Goal: Task Accomplishment & Management: Manage account settings

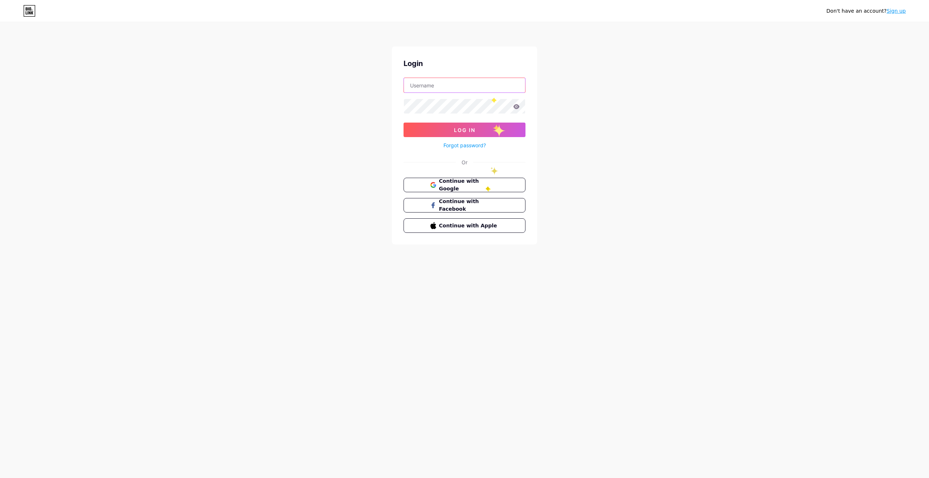
click at [488, 86] on input "text" at bounding box center [464, 85] width 121 height 15
type input "[EMAIL_ADDRESS][DOMAIN_NAME]"
click at [494, 182] on span "Continue with Google" at bounding box center [468, 185] width 61 height 16
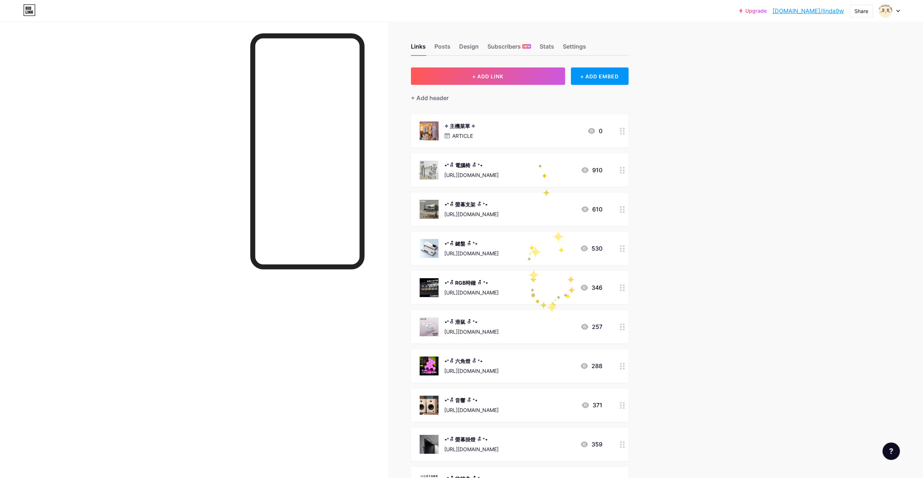
click at [529, 245] on div "⋆⁺ᰔᩚ 鍵盤 ᰔᩚ ⁺⋆ [URL][DOMAIN_NAME] 530" at bounding box center [511, 248] width 183 height 19
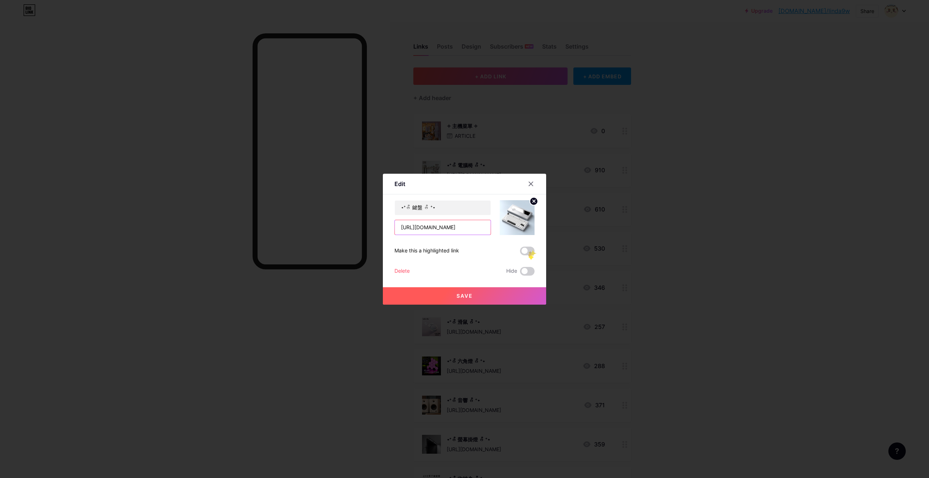
click at [448, 226] on input "[URL][DOMAIN_NAME]" at bounding box center [443, 227] width 96 height 15
paste input "gFqQevSls"
type input "[URL][DOMAIN_NAME]"
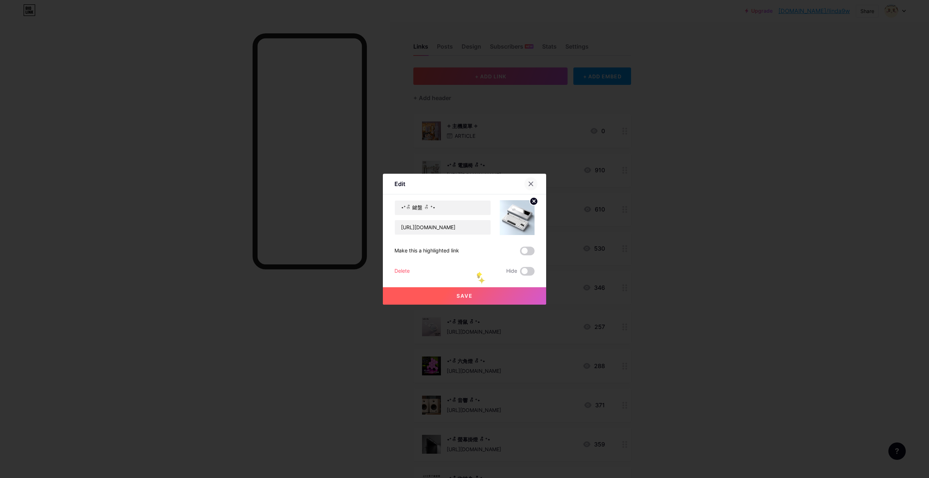
click at [530, 185] on icon at bounding box center [531, 184] width 6 height 6
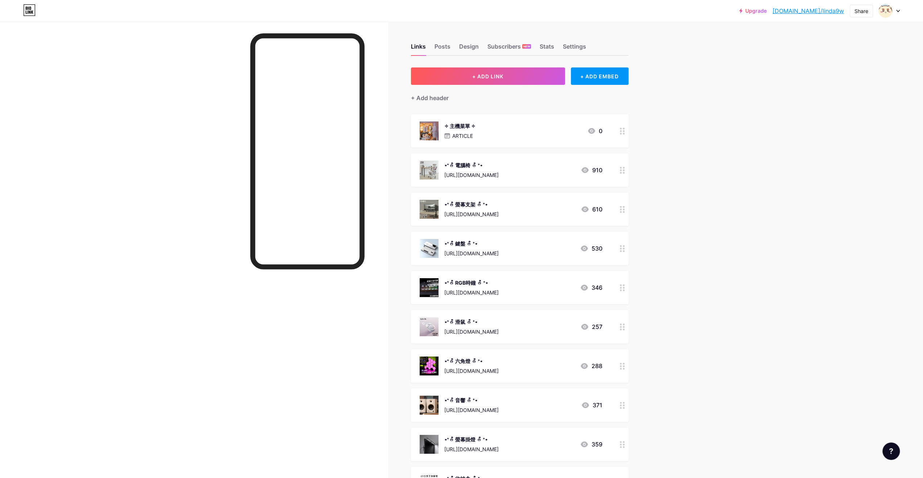
click at [499, 249] on div "⋆⁺ᰔᩚ 鍵盤 ᰔᩚ ⁺⋆ [URL][DOMAIN_NAME]" at bounding box center [471, 248] width 54 height 19
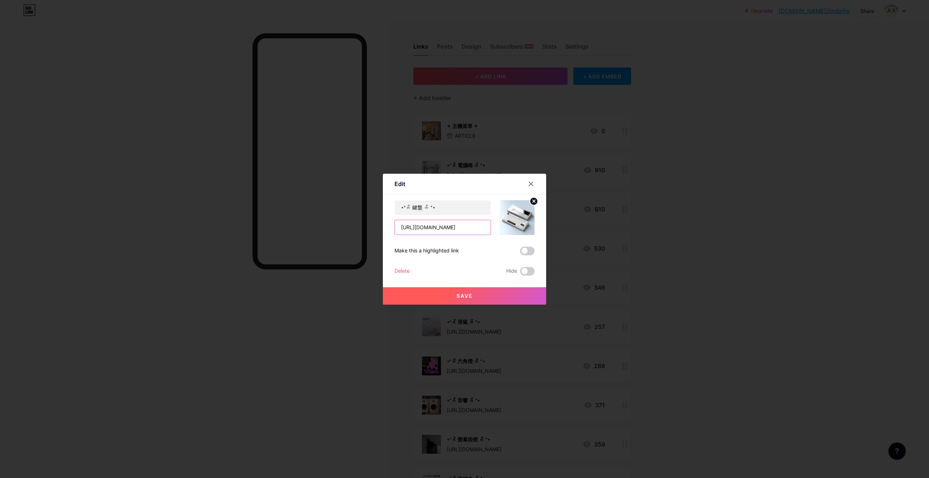
click at [457, 226] on input "[URL][DOMAIN_NAME]" at bounding box center [443, 227] width 96 height 15
paste input "gFqQevSls"
type input "[URL][DOMAIN_NAME]"
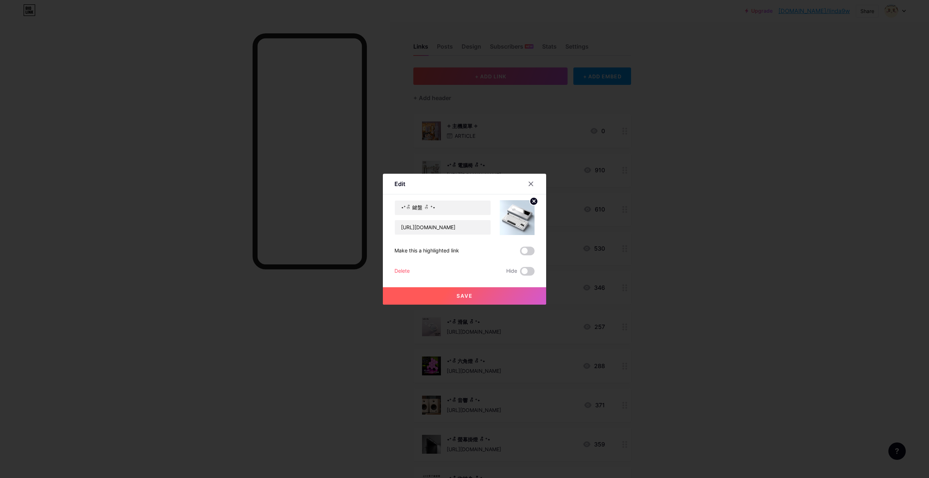
click at [482, 293] on button "Save" at bounding box center [464, 295] width 163 height 17
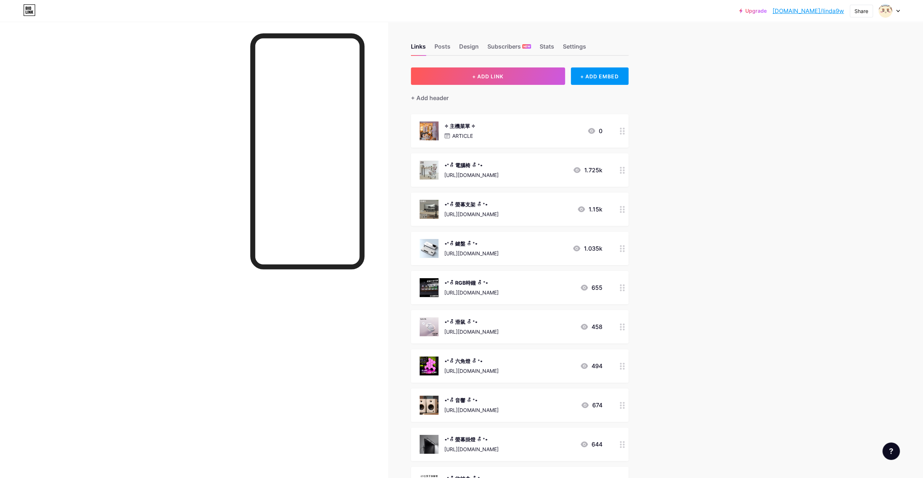
click at [682, 236] on div "Upgrade [DOMAIN_NAME]/linda9... [DOMAIN_NAME]/linda9w Share Switch accounts ⋆⁺₊…" at bounding box center [461, 409] width 923 height 818
click at [499, 170] on div "⋆⁺ᰔᩚ 電腦椅 ᰔᩚ ⁺⋆ [URL][DOMAIN_NAME]" at bounding box center [471, 170] width 54 height 19
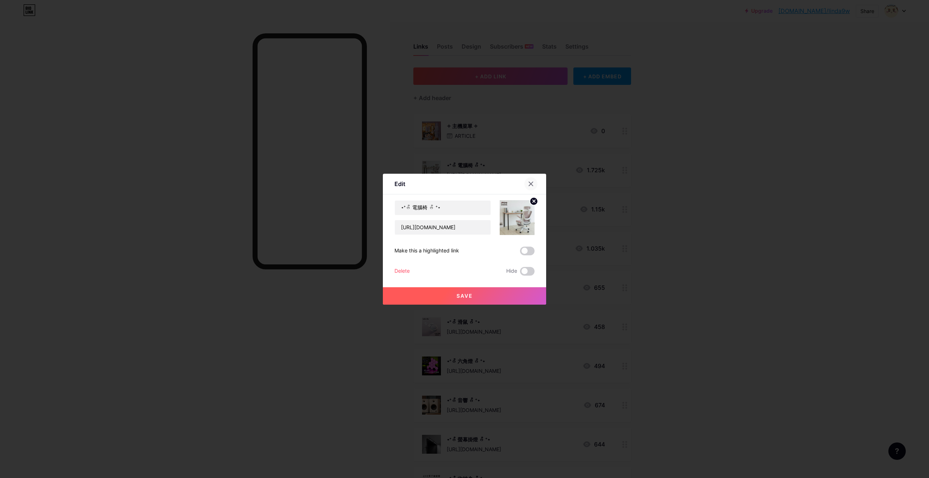
click at [530, 186] on icon at bounding box center [531, 184] width 6 height 6
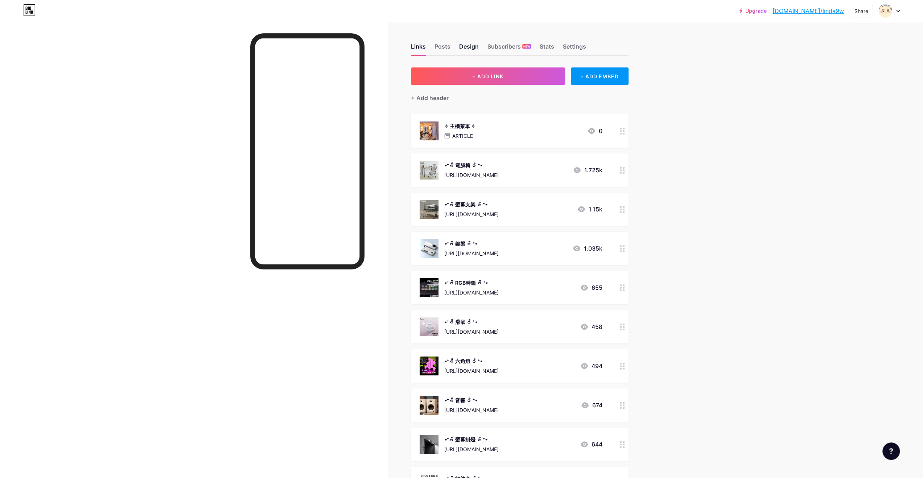
click at [474, 49] on div "Design" at bounding box center [469, 48] width 20 height 13
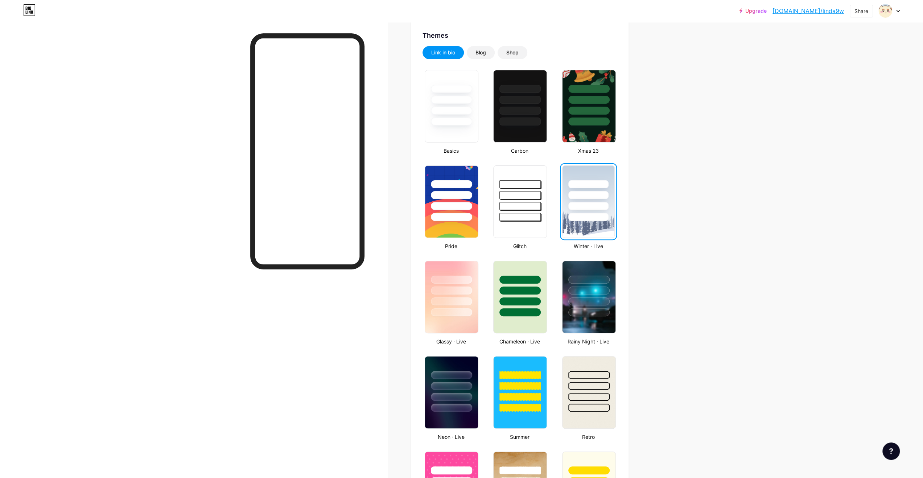
scroll to position [181, 0]
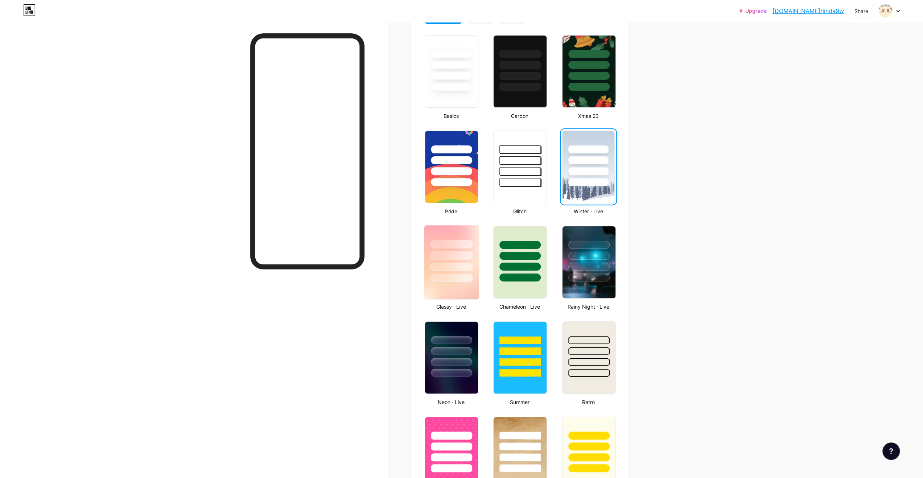
click at [451, 265] on div at bounding box center [451, 267] width 42 height 8
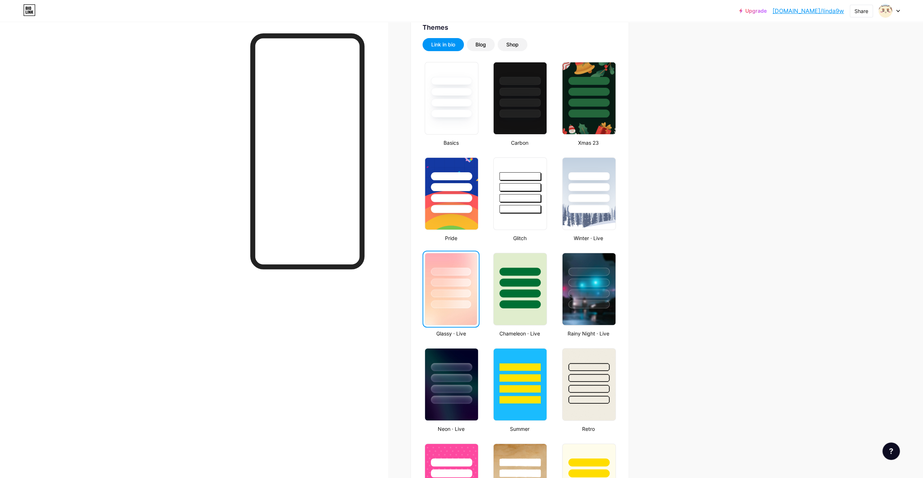
scroll to position [109, 0]
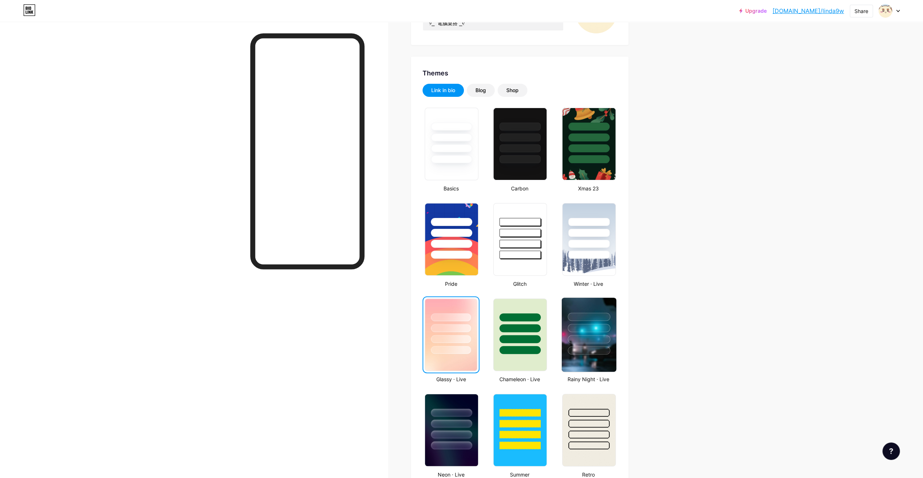
click at [605, 332] on div at bounding box center [589, 328] width 42 height 8
click at [603, 214] on div at bounding box center [589, 230] width 54 height 57
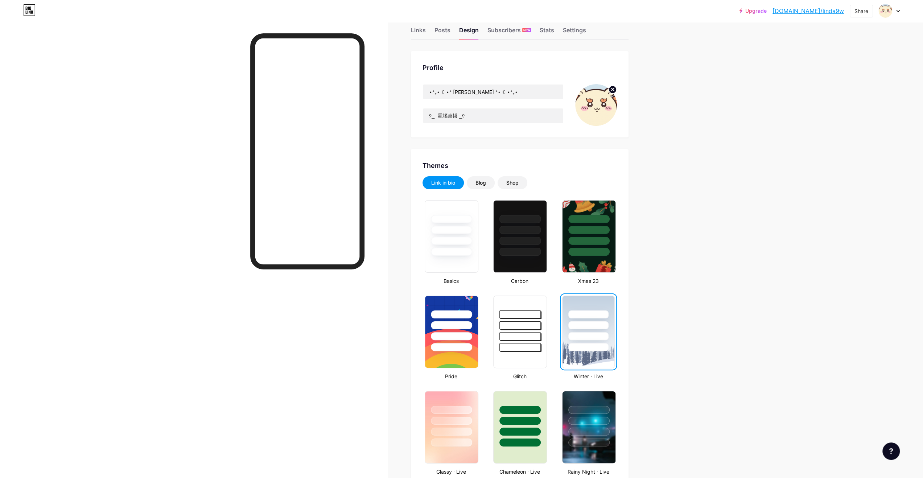
scroll to position [0, 0]
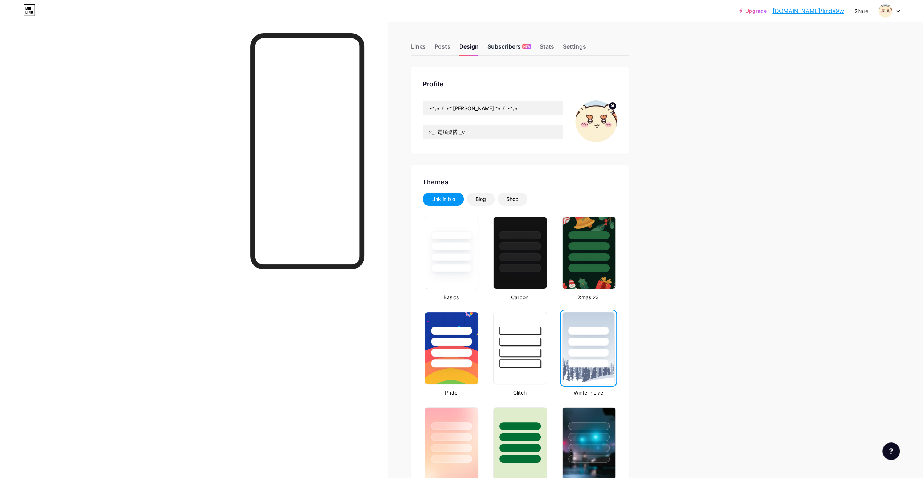
click at [517, 47] on div "Subscribers NEW" at bounding box center [510, 48] width 44 height 13
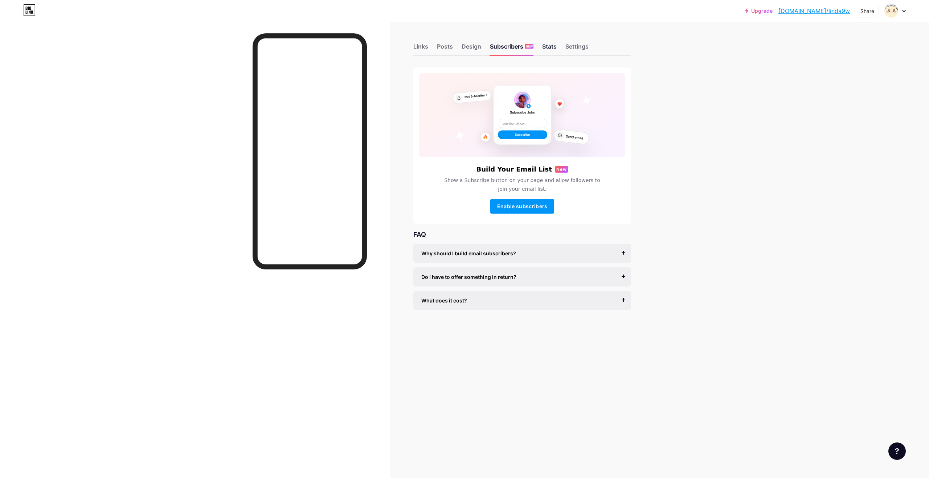
click at [553, 48] on div "Stats" at bounding box center [549, 48] width 15 height 13
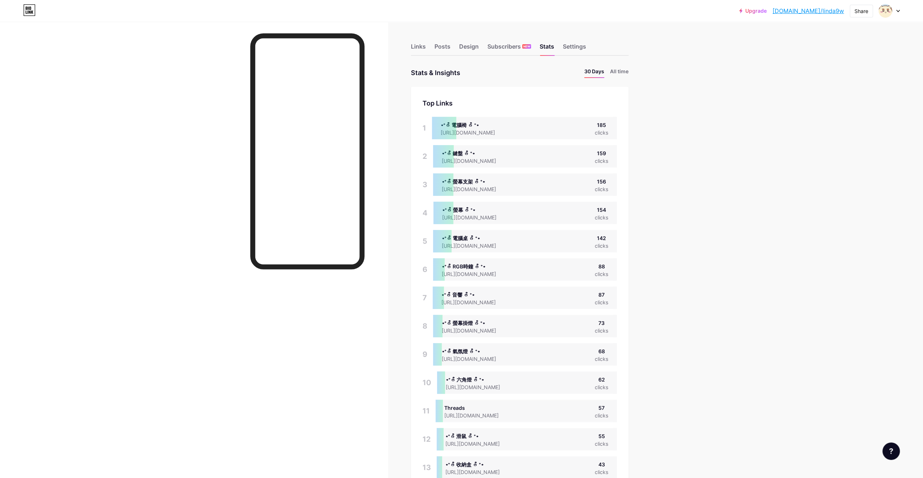
scroll to position [478, 923]
click at [420, 49] on div "Links" at bounding box center [418, 48] width 15 height 13
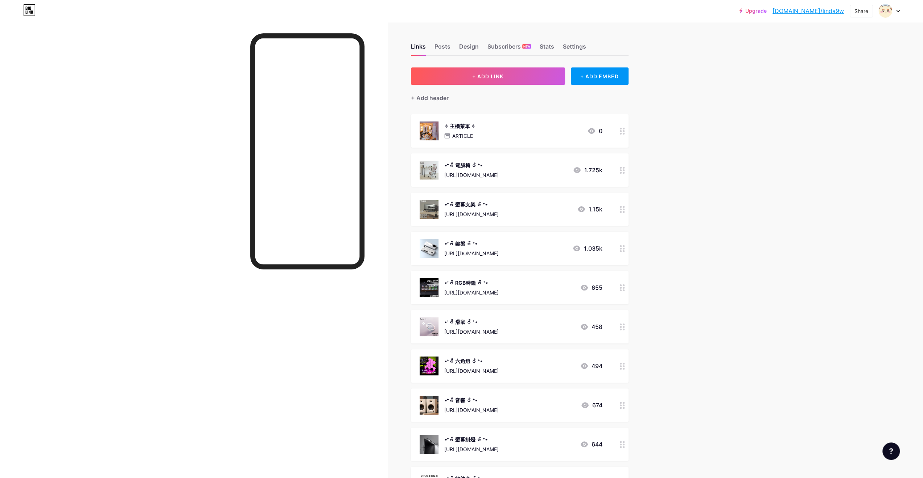
click at [599, 88] on div "+ Add header" at bounding box center [520, 94] width 218 height 18
click at [612, 74] on div "+ ADD EMBED" at bounding box center [600, 75] width 58 height 17
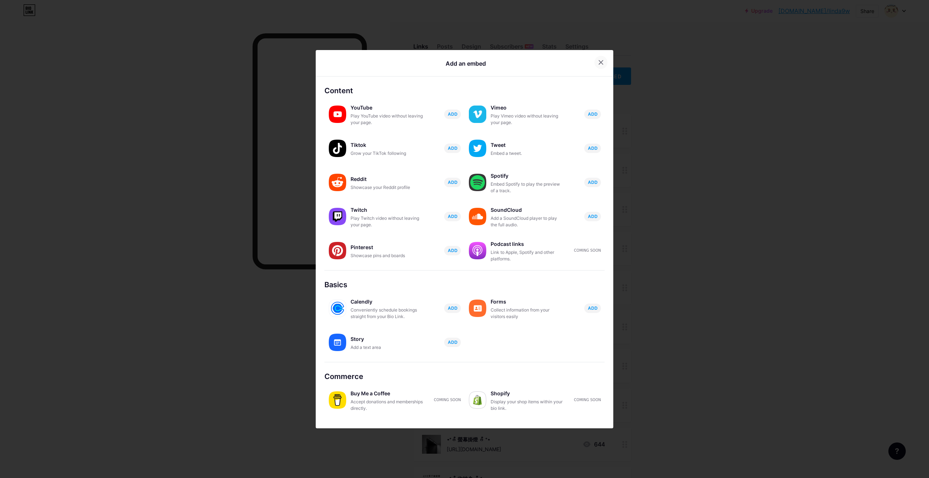
click at [600, 58] on div at bounding box center [600, 62] width 13 height 13
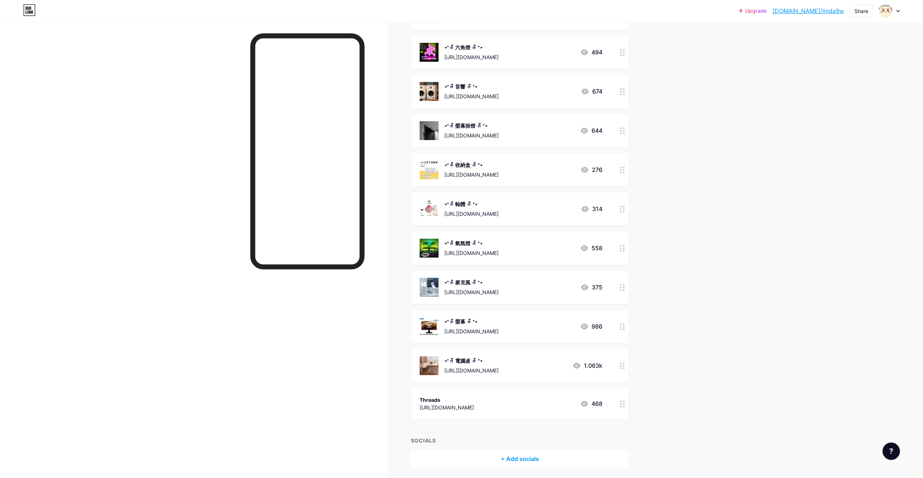
scroll to position [339, 0]
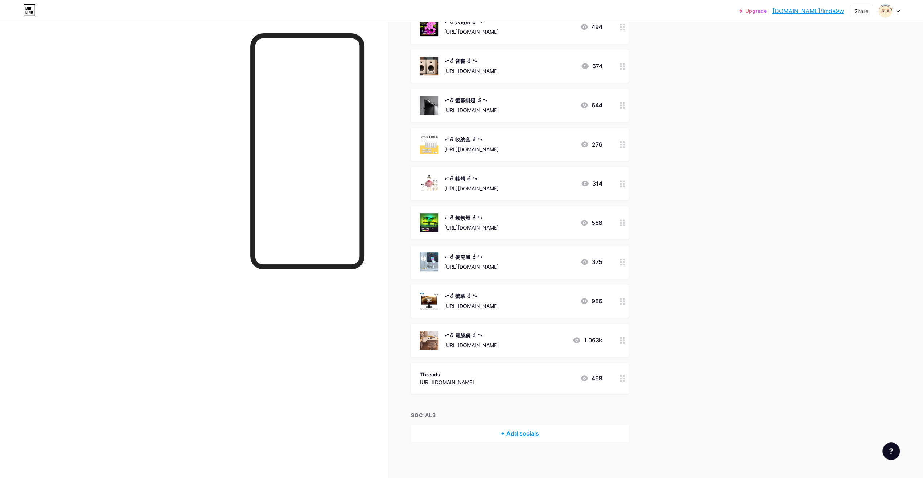
click at [499, 345] on div "[URL][DOMAIN_NAME]" at bounding box center [471, 345] width 54 height 8
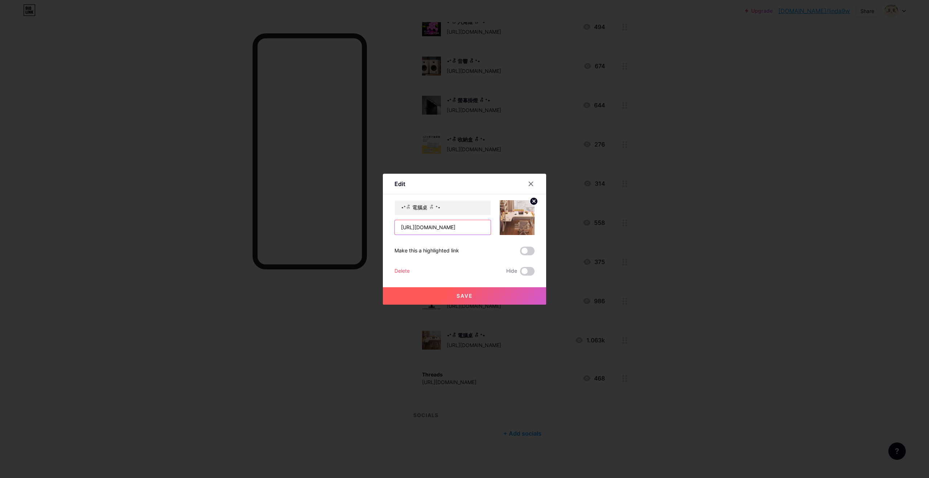
click at [437, 231] on input "[URL][DOMAIN_NAME]" at bounding box center [443, 227] width 96 height 15
click at [528, 182] on icon at bounding box center [531, 184] width 6 height 6
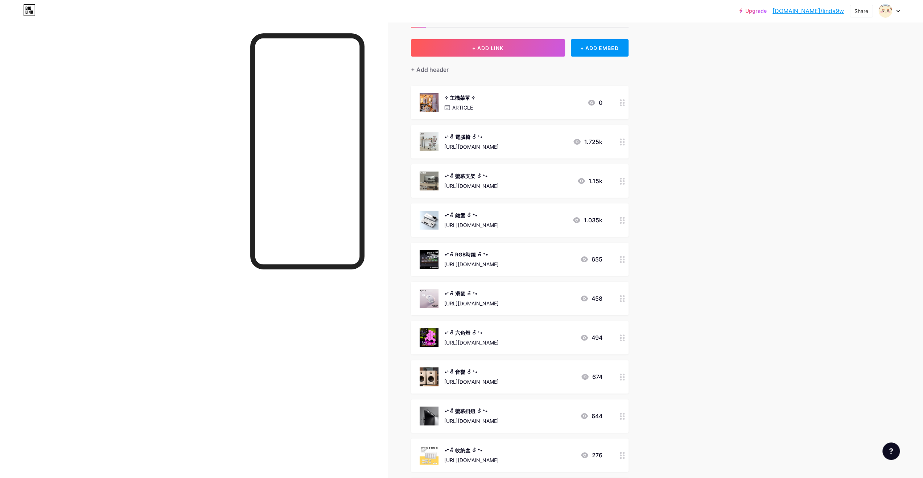
scroll to position [0, 0]
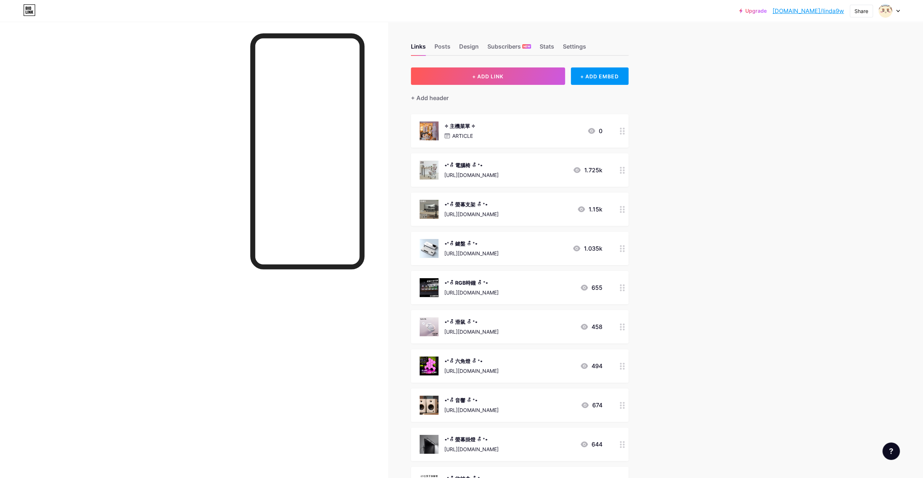
click at [499, 247] on div "⋆⁺ᰔᩚ 鍵盤 ᰔᩚ ⁺⋆ [URL][DOMAIN_NAME]" at bounding box center [471, 248] width 54 height 19
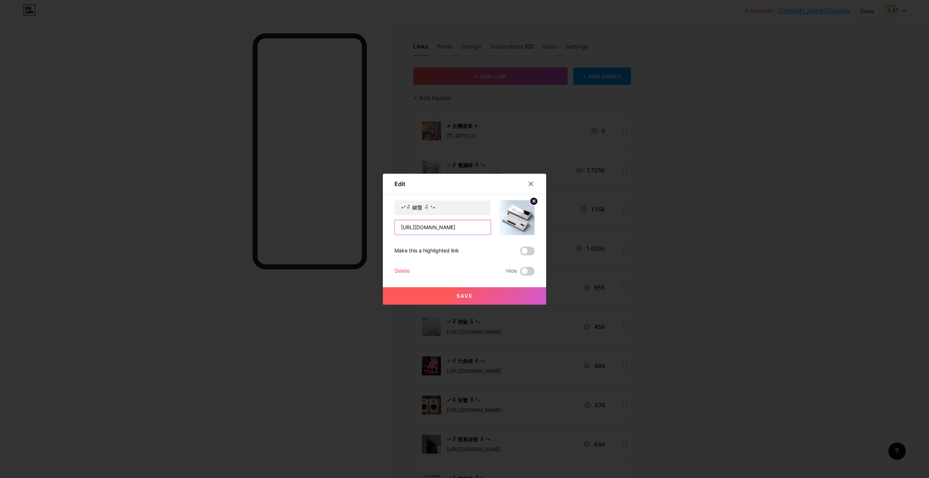
click at [457, 233] on input "[URL][DOMAIN_NAME]" at bounding box center [443, 227] width 96 height 15
paste input "2B4eDjuFp9"
type input "[URL][DOMAIN_NAME]"
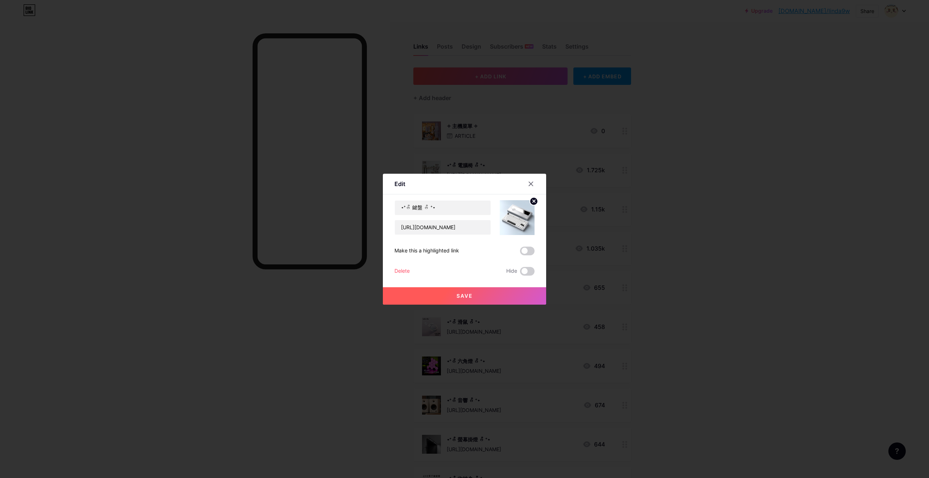
click at [490, 292] on button "Save" at bounding box center [464, 295] width 163 height 17
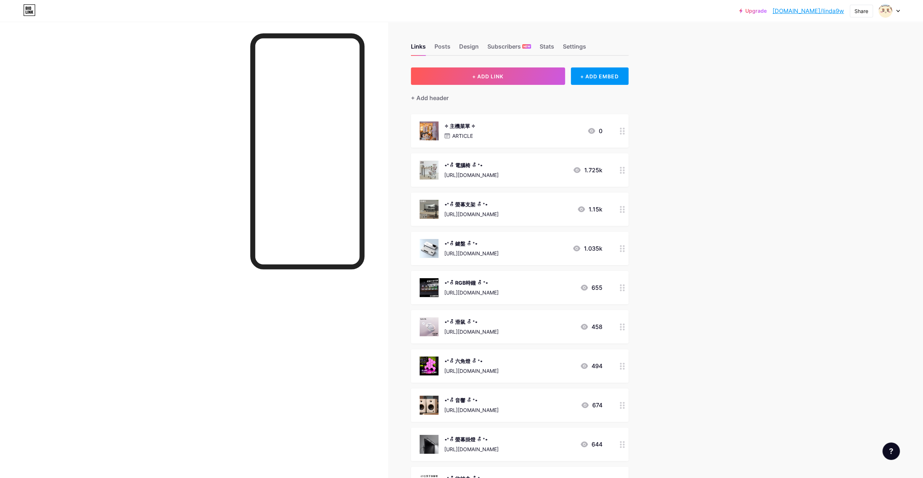
click at [704, 201] on div "Upgrade [DOMAIN_NAME]/linda9... [DOMAIN_NAME]/linda9w Share Switch accounts ⋆⁺₊…" at bounding box center [461, 409] width 923 height 818
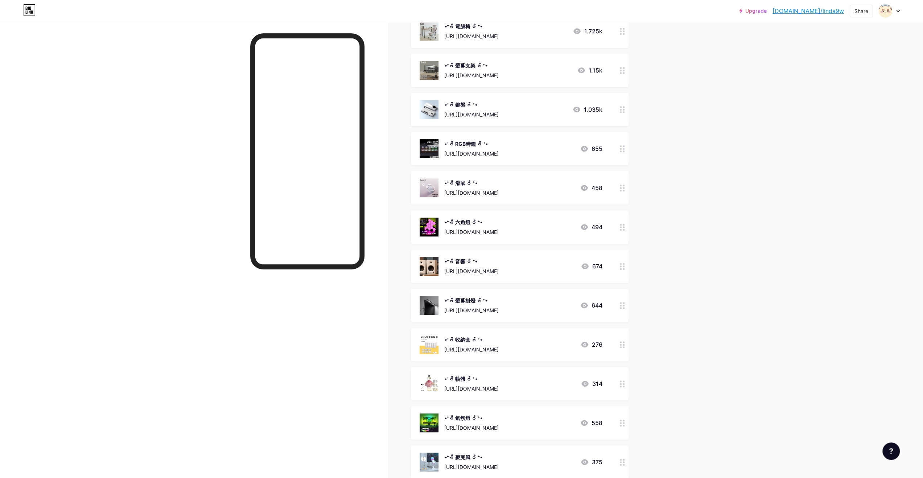
scroll to position [181, 0]
